Goal: Check status: Check status

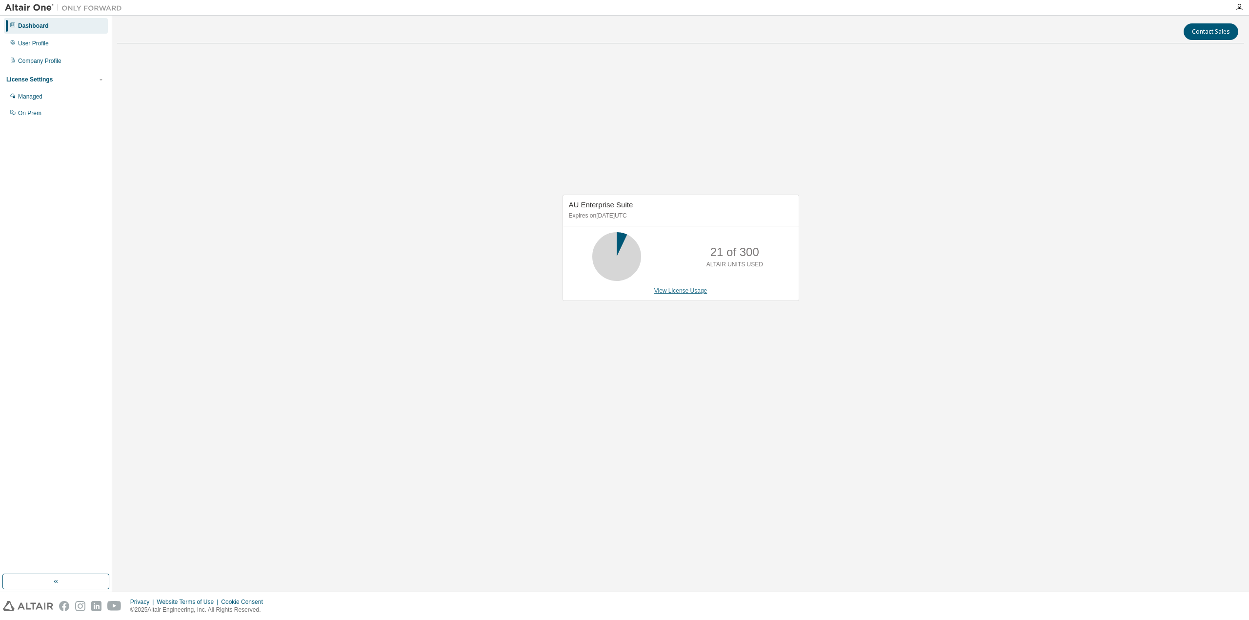
click at [685, 292] on link "View License Usage" at bounding box center [680, 290] width 53 height 7
